Goal: Task Accomplishment & Management: Use online tool/utility

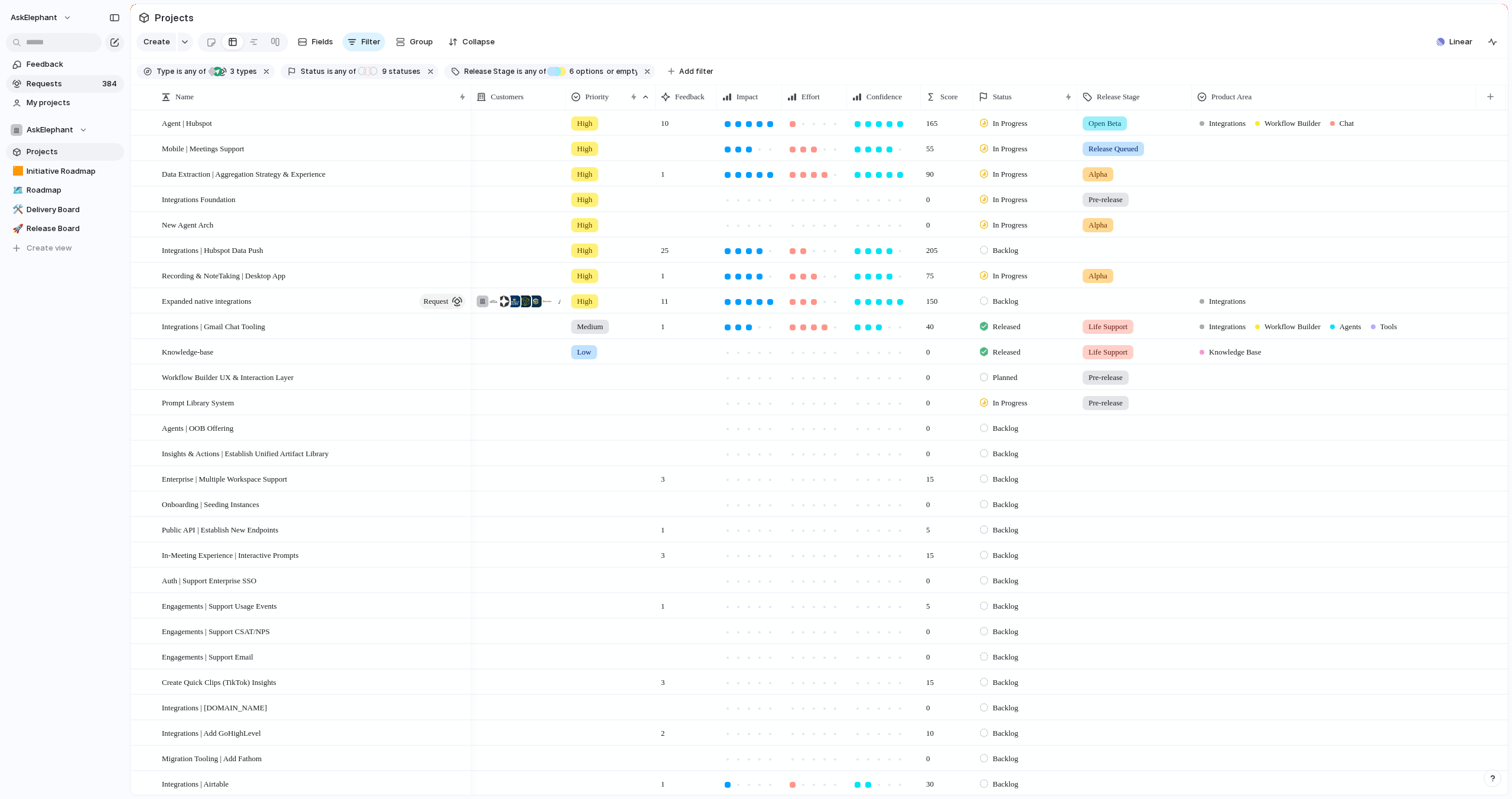
click at [92, 82] on span "Requests" at bounding box center [62, 84] width 72 height 12
click at [38, 82] on span "Requests" at bounding box center [62, 84] width 72 height 12
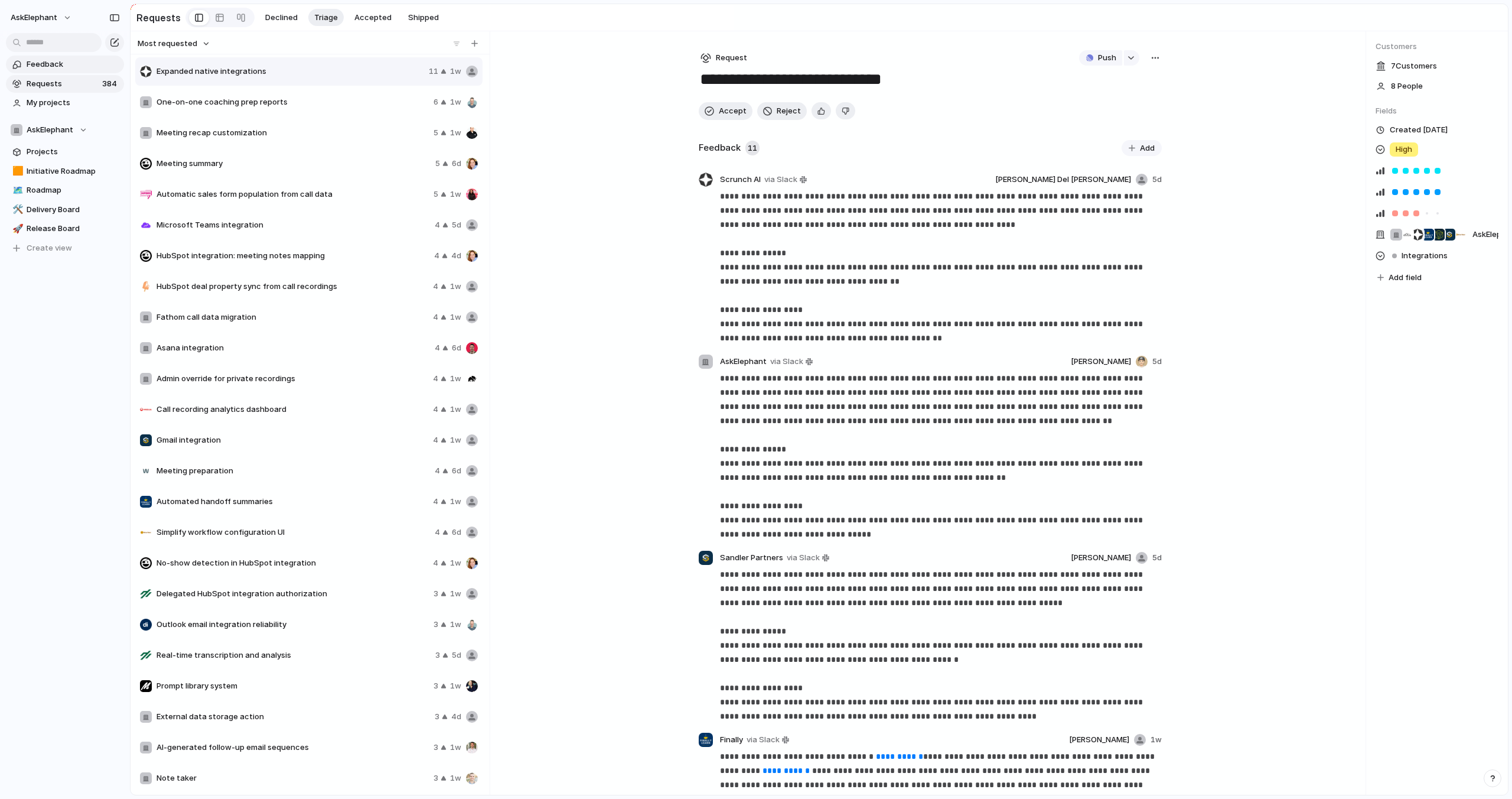
click at [82, 65] on span "Feedback" at bounding box center [73, 65] width 93 height 12
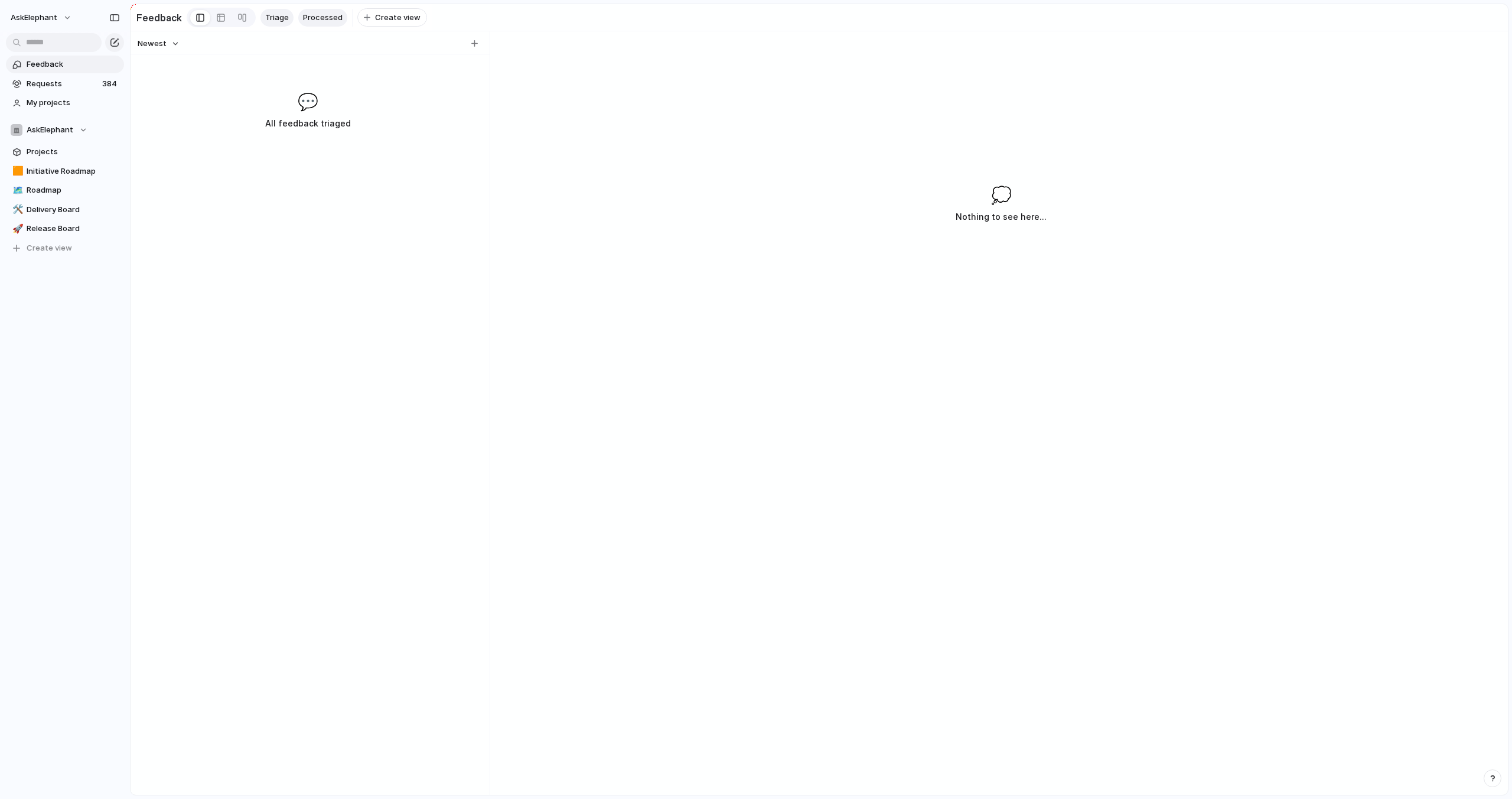
click at [333, 20] on span "Processed" at bounding box center [323, 18] width 40 height 12
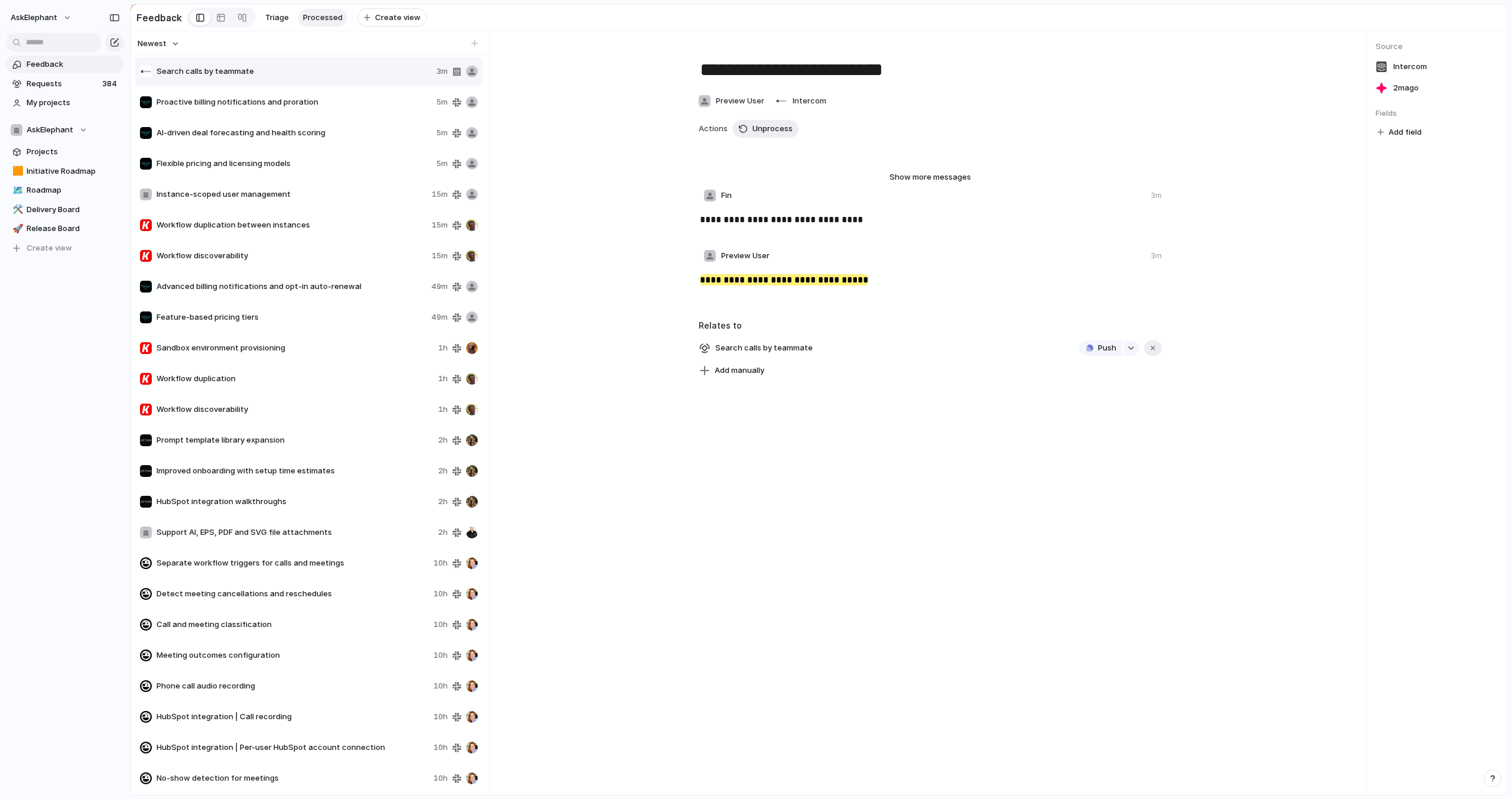
click at [322, 105] on span "Proactive billing notifications and proration" at bounding box center [294, 102] width 275 height 12
type textarea "**********"
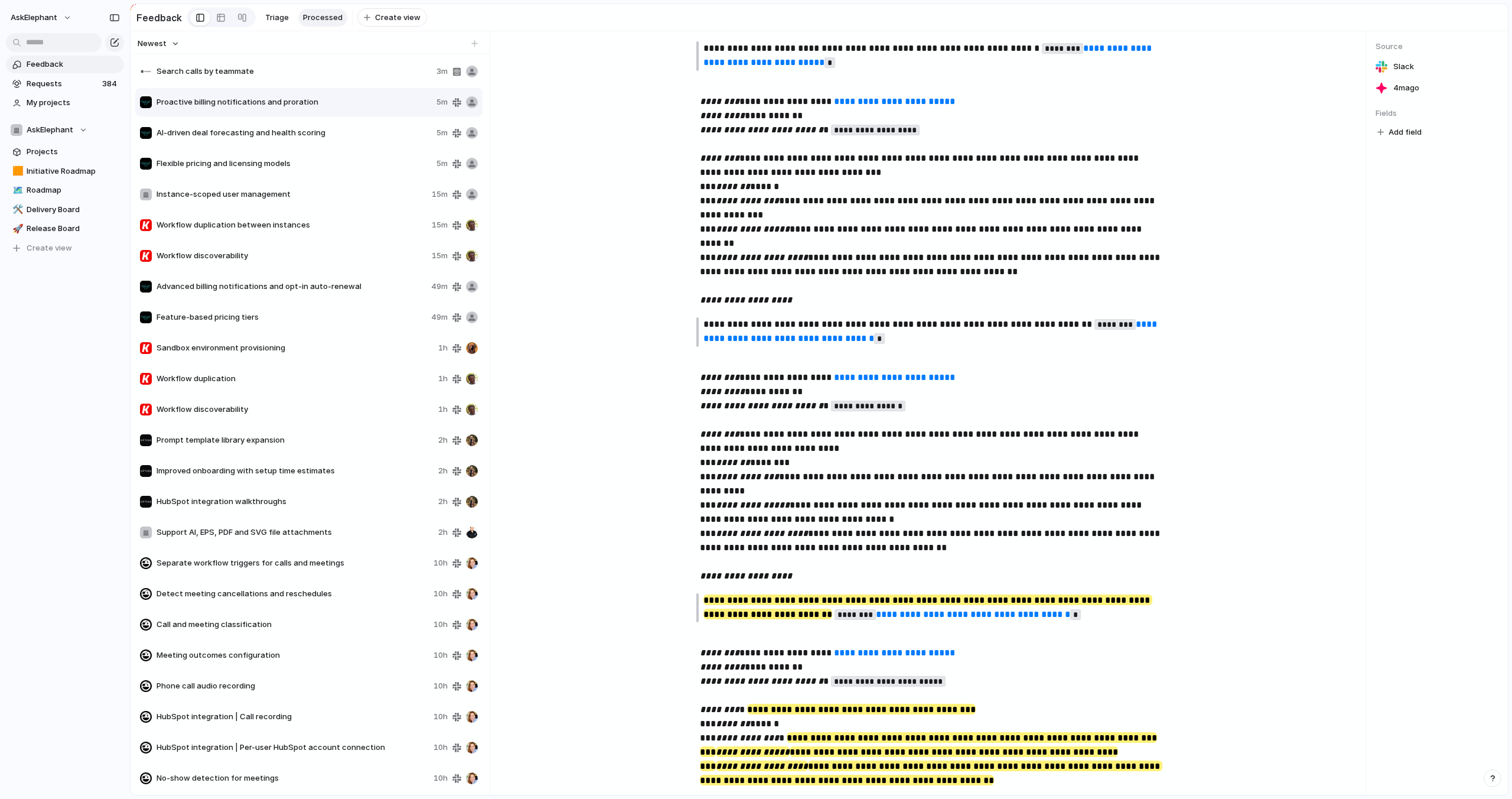
scroll to position [223, 0]
